Goal: Find specific fact: Find specific fact

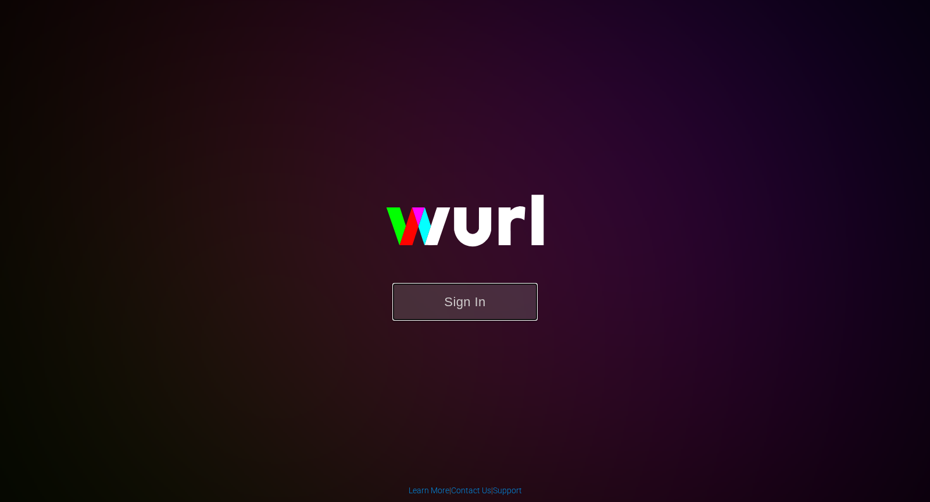
click at [470, 299] on button "Sign In" at bounding box center [464, 302] width 145 height 38
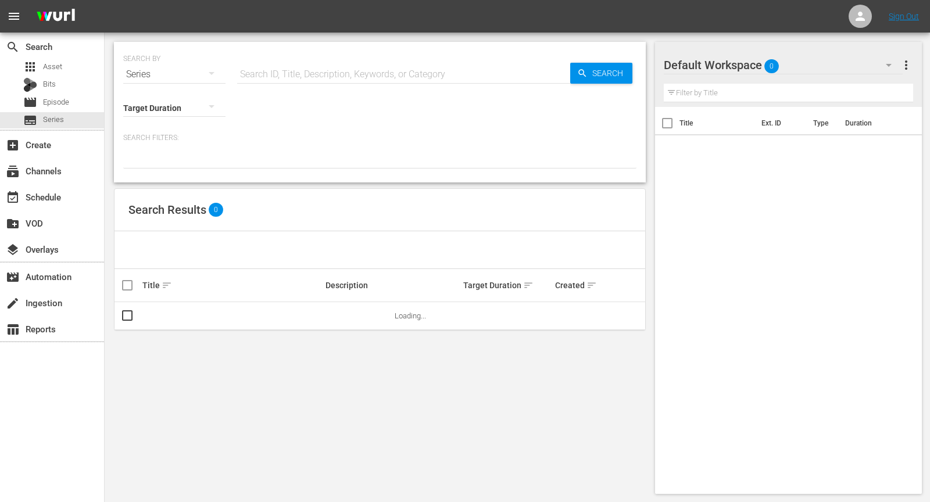
click at [345, 83] on div "Search ID, Title, Description, Keywords, or Category" at bounding box center [403, 74] width 333 height 28
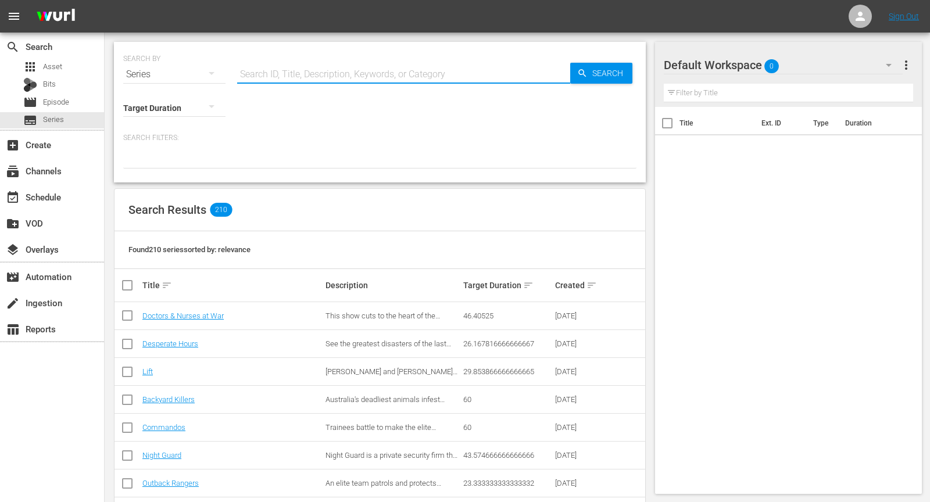
click at [340, 66] on input "text" at bounding box center [403, 74] width 333 height 28
type input "Borderforce [GEOGRAPHIC_DATA]"
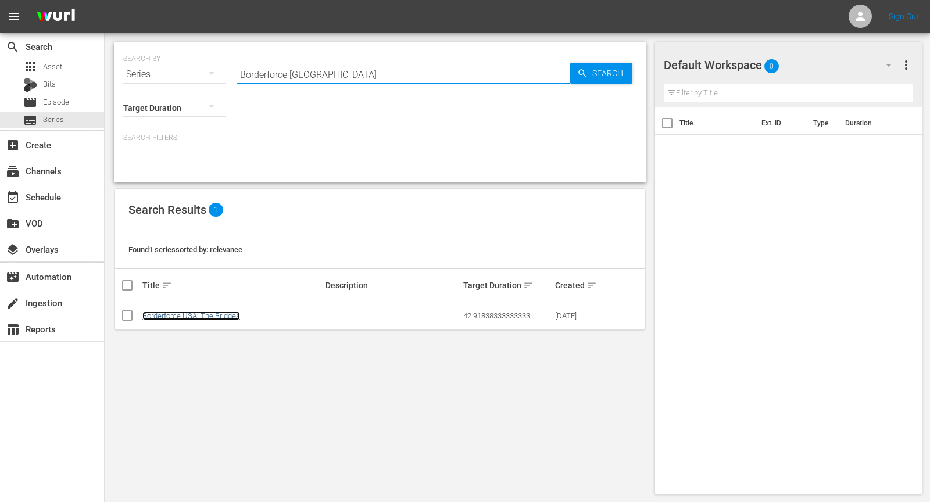
click at [193, 311] on link "Borderforce USA: The Bridges" at bounding box center [191, 315] width 98 height 9
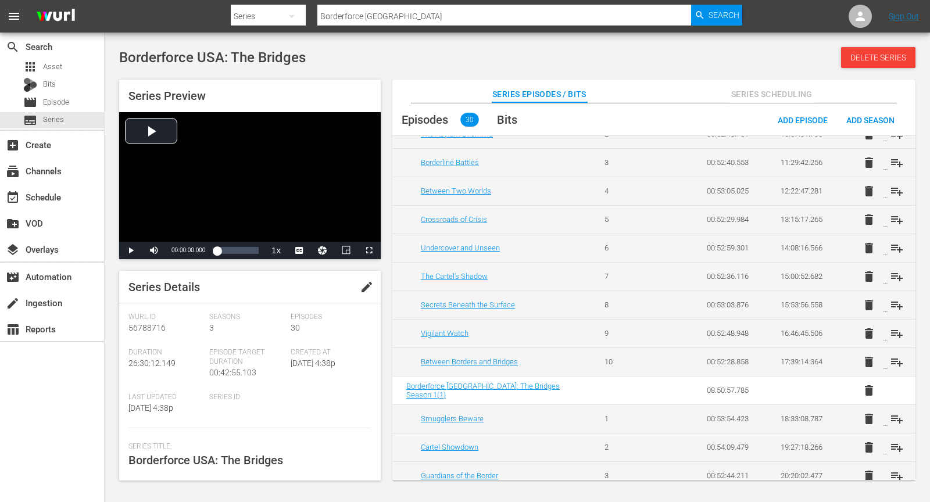
scroll to position [424, 0]
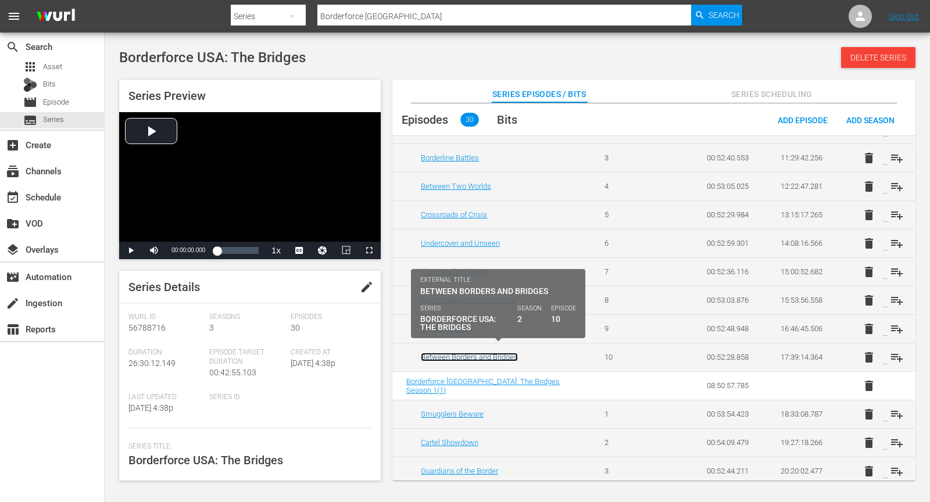
click at [483, 353] on link "Between Borders and Bridges" at bounding box center [469, 357] width 97 height 9
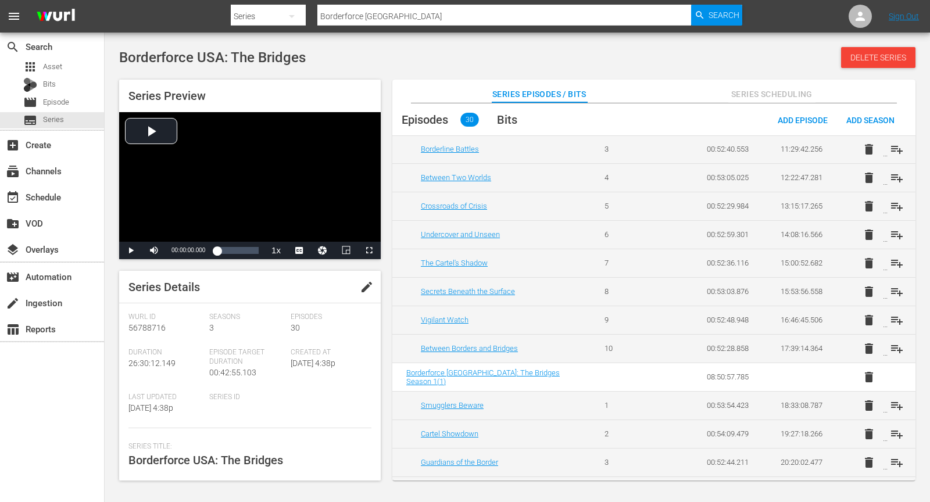
scroll to position [435, 0]
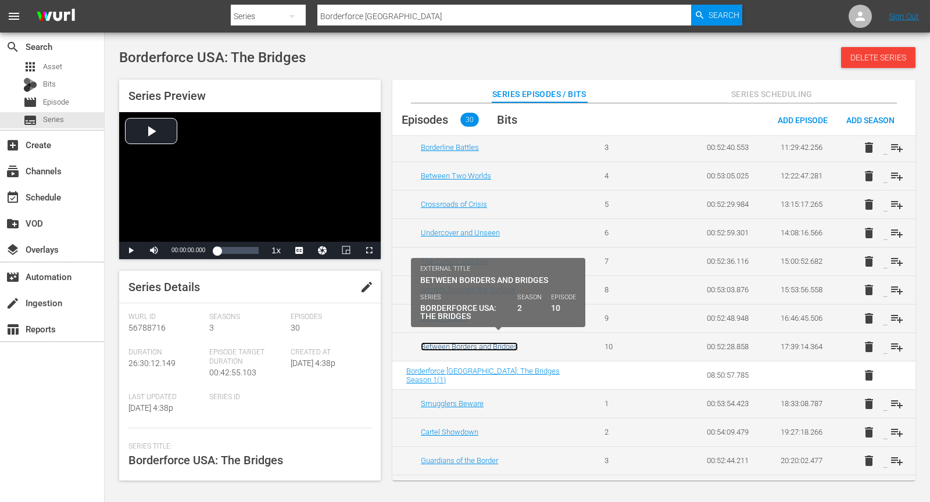
click at [463, 342] on link "Between Borders and Bridges" at bounding box center [469, 346] width 97 height 9
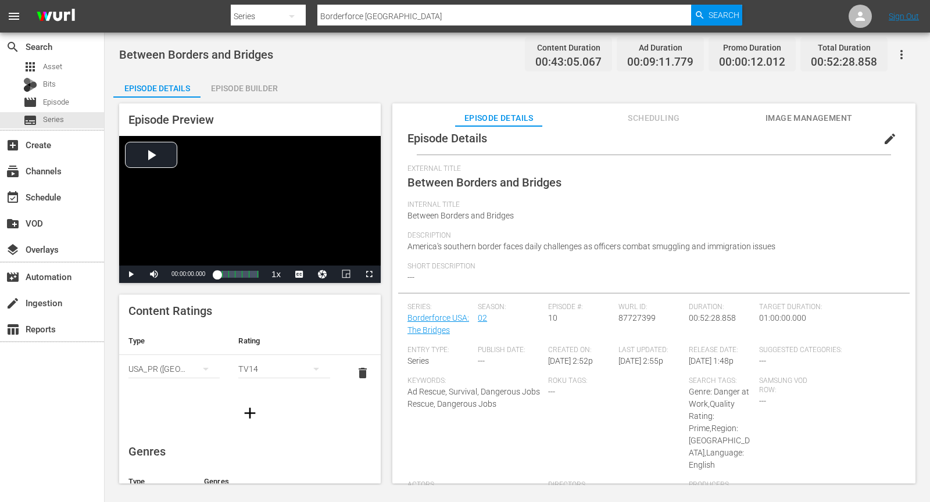
scroll to position [8, 0]
drag, startPoint x: 561, startPoint y: 182, endPoint x: 419, endPoint y: 178, distance: 142.4
click at [419, 178] on div "External Title Between Borders and Bridges" at bounding box center [653, 185] width 493 height 36
click at [796, 361] on div "Suggested Categories: ---" at bounding box center [829, 363] width 141 height 31
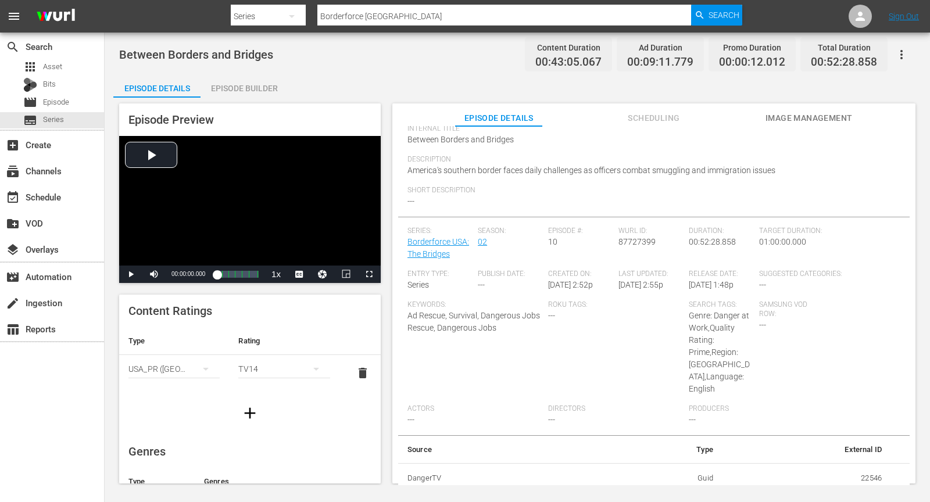
scroll to position [119, 0]
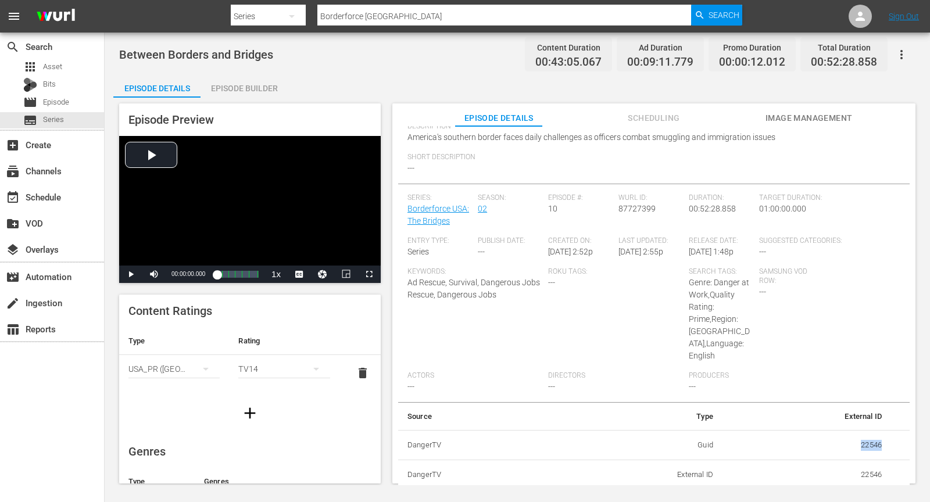
drag, startPoint x: 854, startPoint y: 442, endPoint x: 884, endPoint y: 442, distance: 29.6
click at [884, 442] on tr "DangerTV Guid 22546" at bounding box center [653, 445] width 511 height 30
copy td "22546"
drag, startPoint x: 273, startPoint y: 54, endPoint x: 120, endPoint y: 52, distance: 152.9
click at [120, 52] on div "Between Borders and Bridges Content Duration 00:43:05.067 Ad Duration 00:09:11.…" at bounding box center [517, 54] width 796 height 26
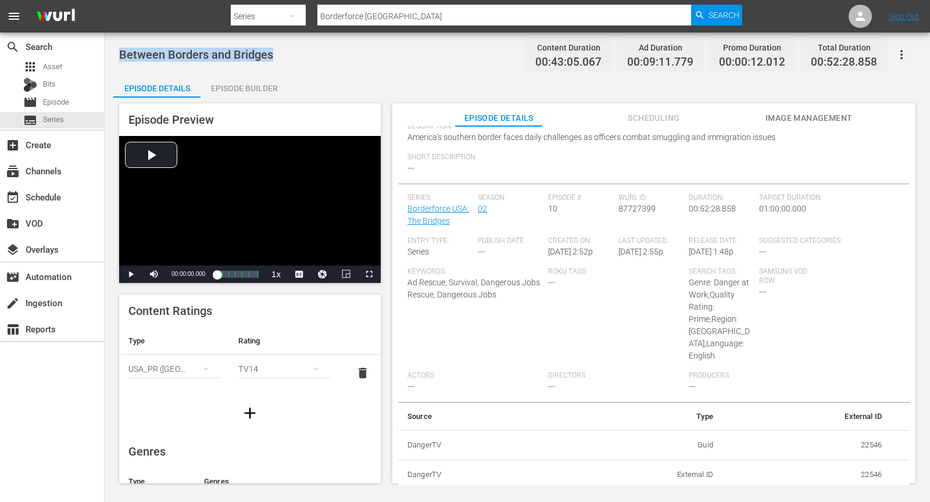
copy span "Between Borders and Bridges"
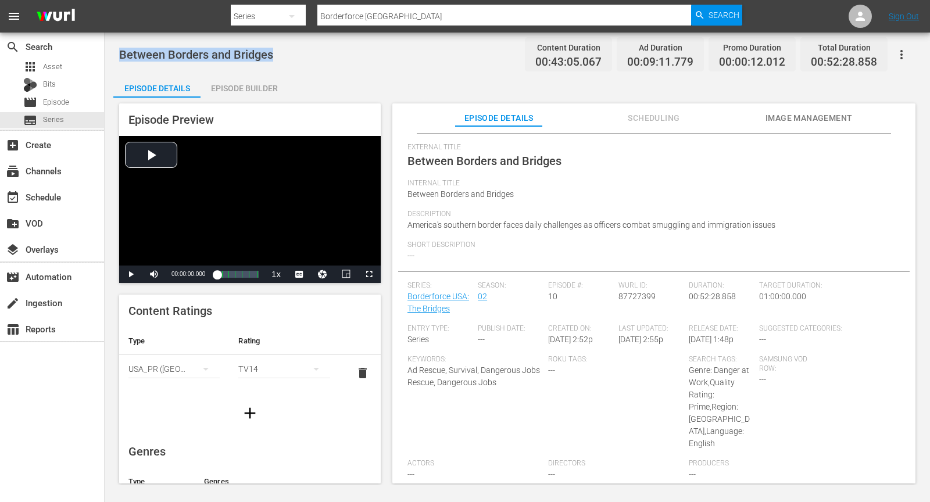
scroll to position [20, 0]
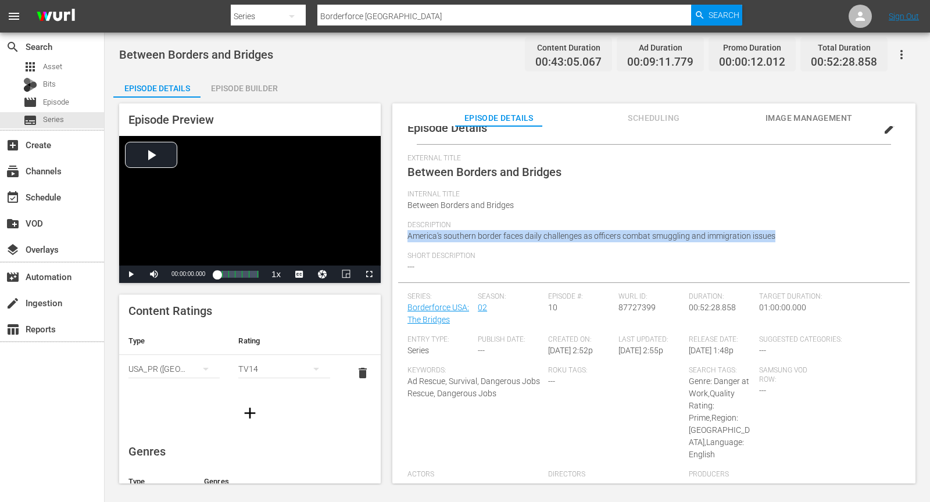
drag, startPoint x: 778, startPoint y: 232, endPoint x: 403, endPoint y: 232, distance: 375.4
click at [403, 232] on div "Episode Details edit External Title Between Borders and Bridges Internal Title …" at bounding box center [653, 351] width 511 height 478
copy span "America's southern border faces daily challenges as officers combat smuggling a…"
